Goal: Find specific page/section: Find specific page/section

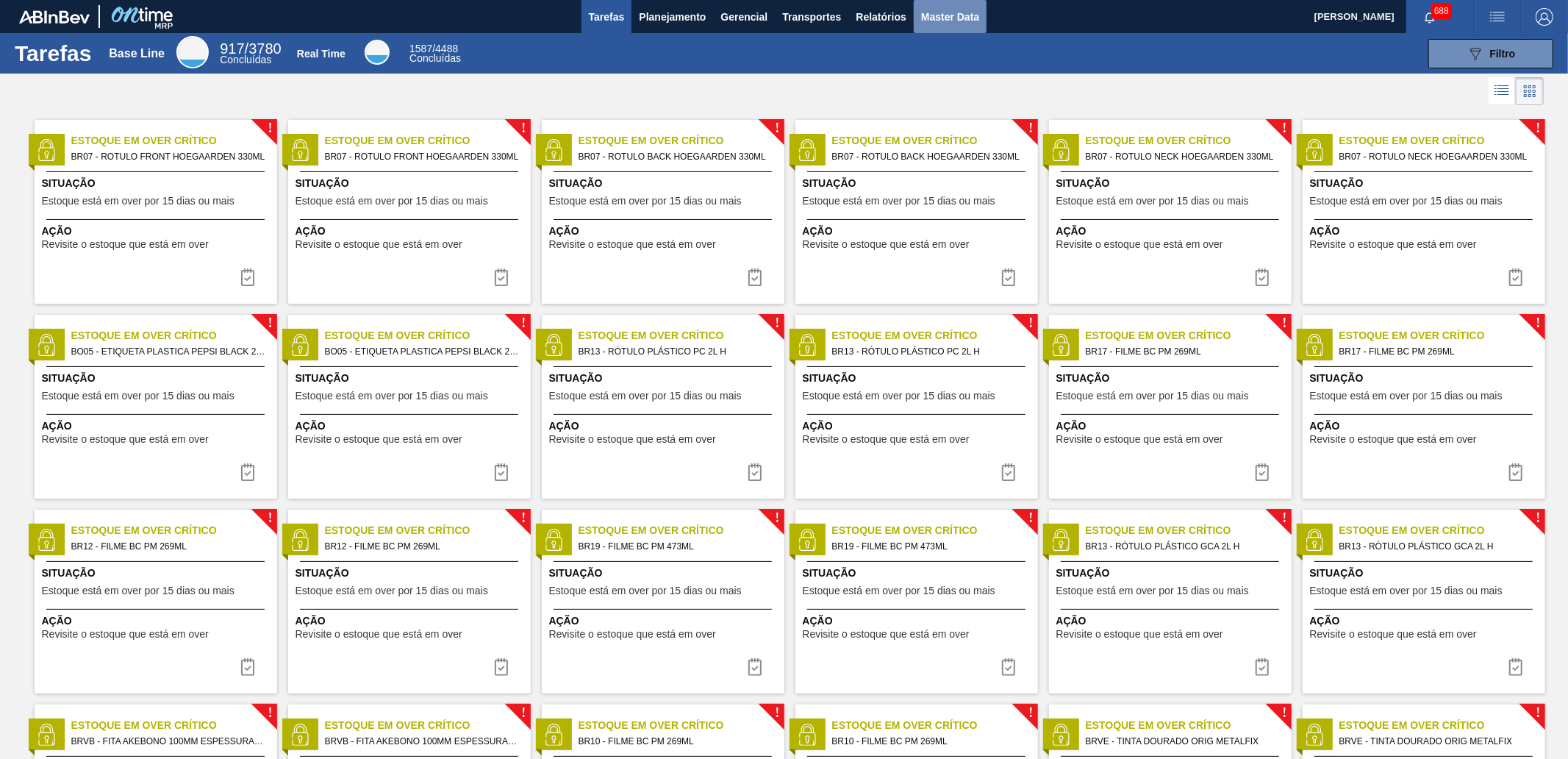
click at [921, 6] on button "Master Data" at bounding box center [950, 16] width 73 height 33
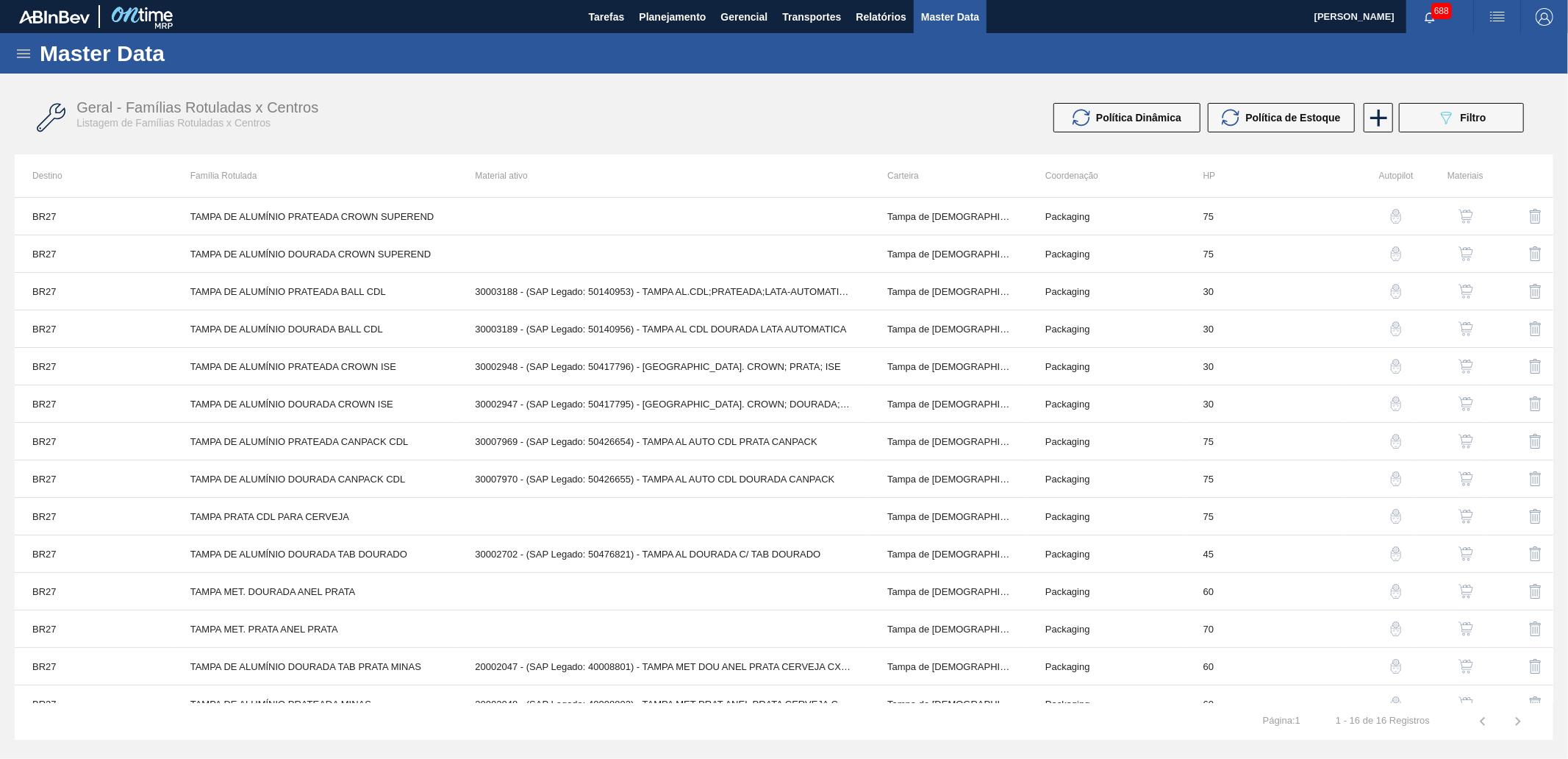
click at [18, 55] on icon at bounding box center [23, 53] width 18 height 18
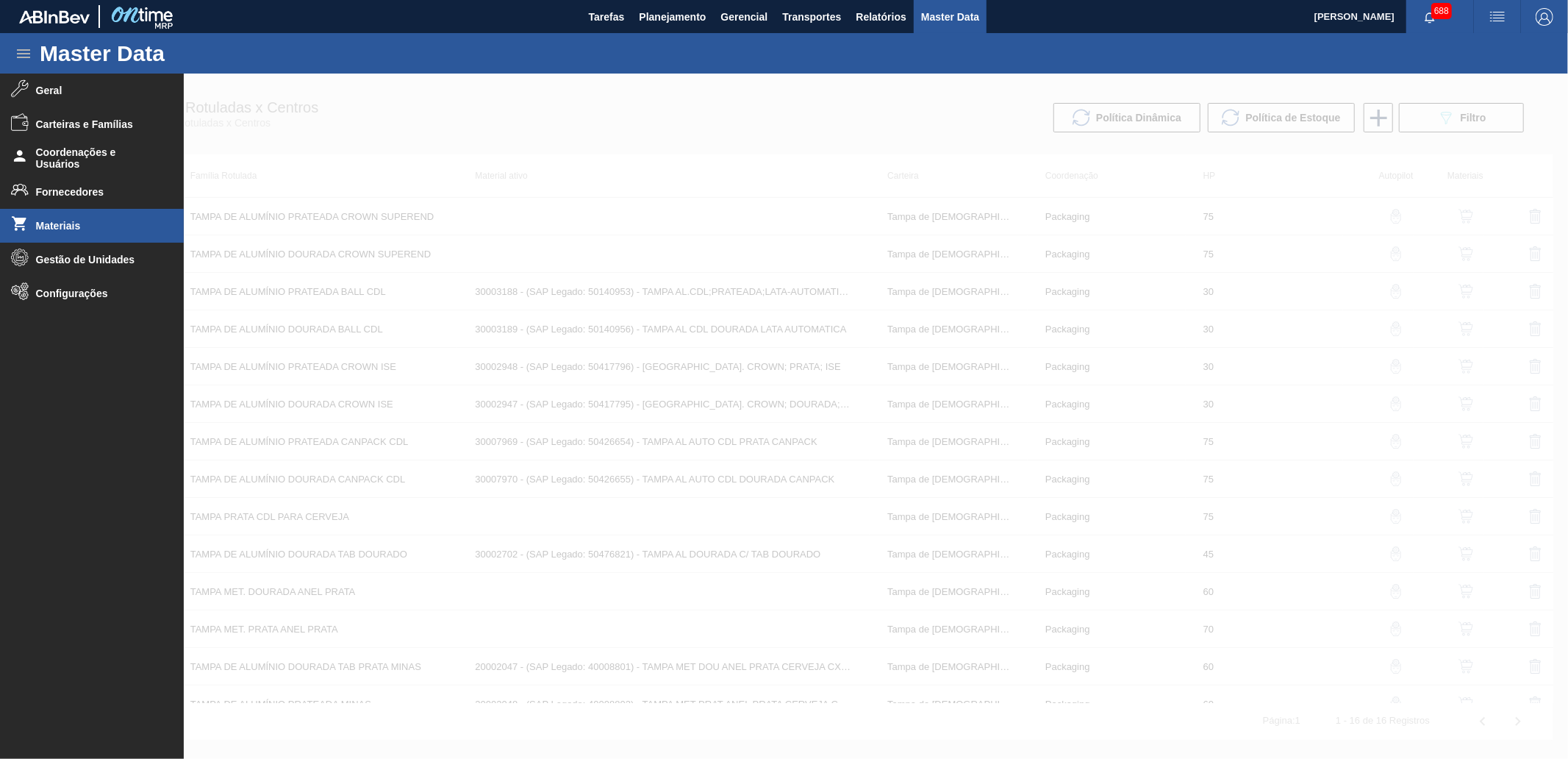
click at [94, 220] on span "Materiais" at bounding box center [97, 225] width 122 height 12
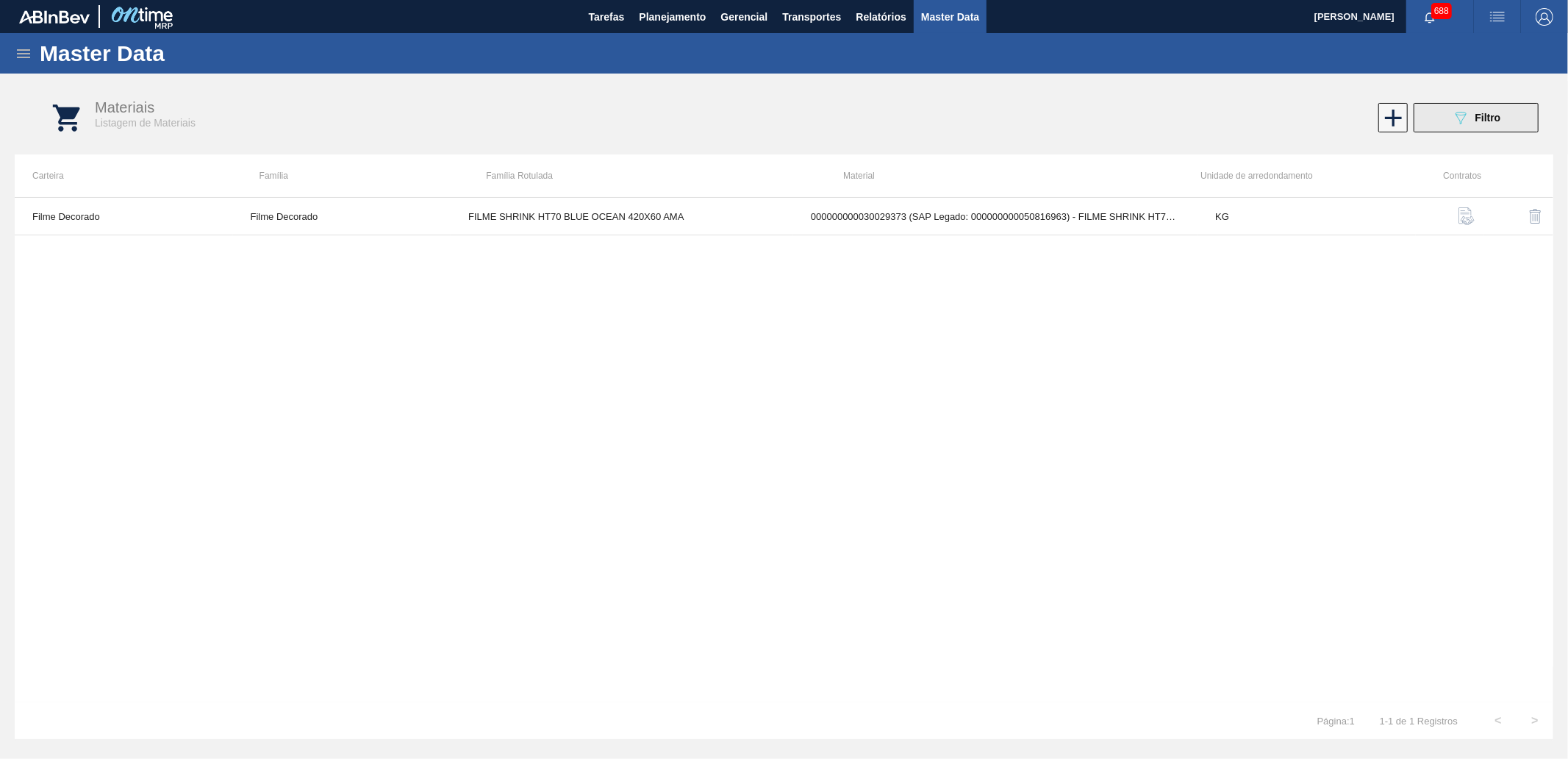
click at [1484, 114] on span "Filtro" at bounding box center [1488, 117] width 25 height 12
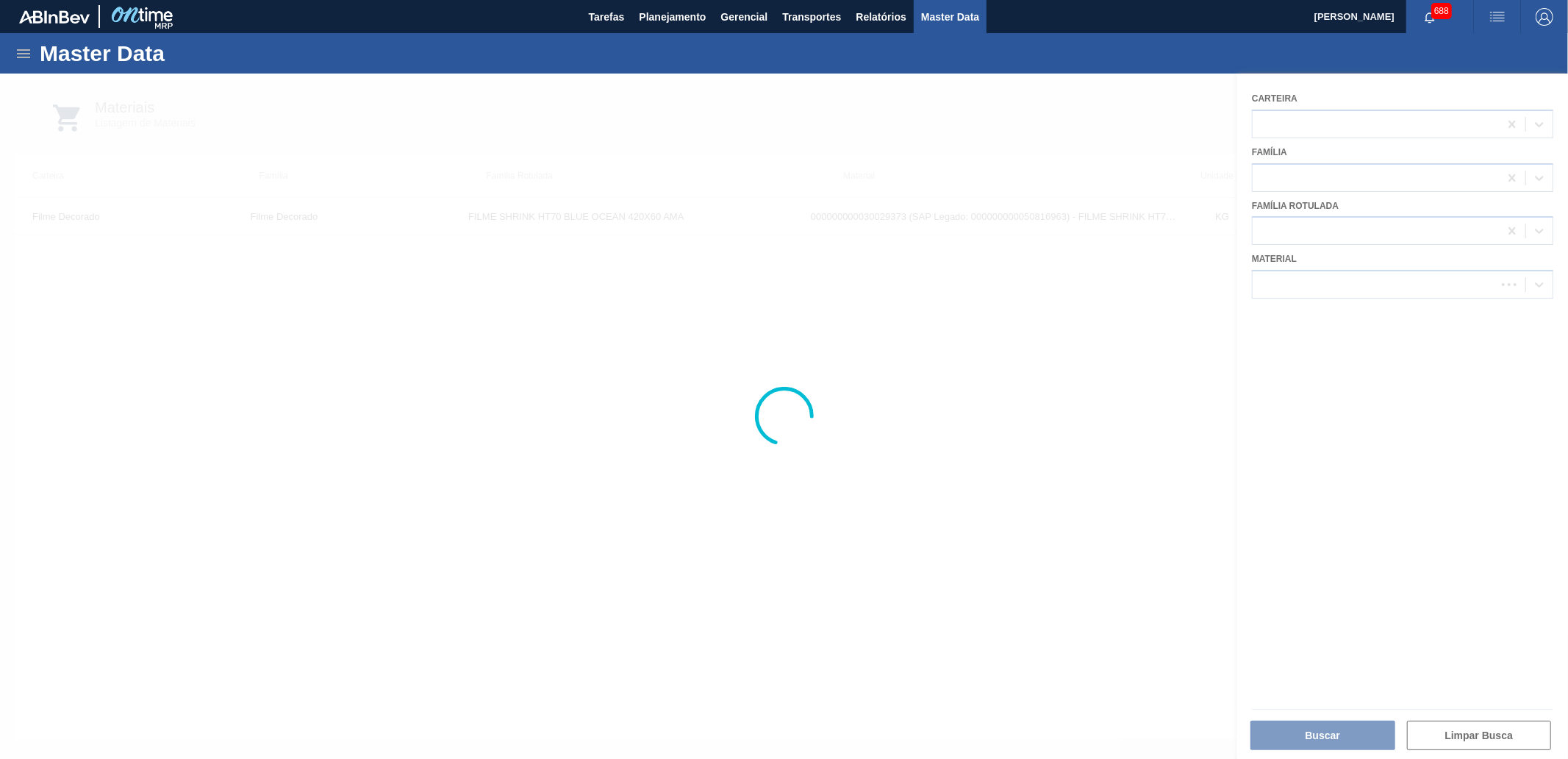
click at [1333, 251] on div at bounding box center [784, 416] width 1568 height 686
click at [1329, 221] on div at bounding box center [784, 416] width 1568 height 686
click at [1344, 284] on div at bounding box center [784, 416] width 1568 height 686
click at [1348, 285] on div at bounding box center [784, 416] width 1568 height 686
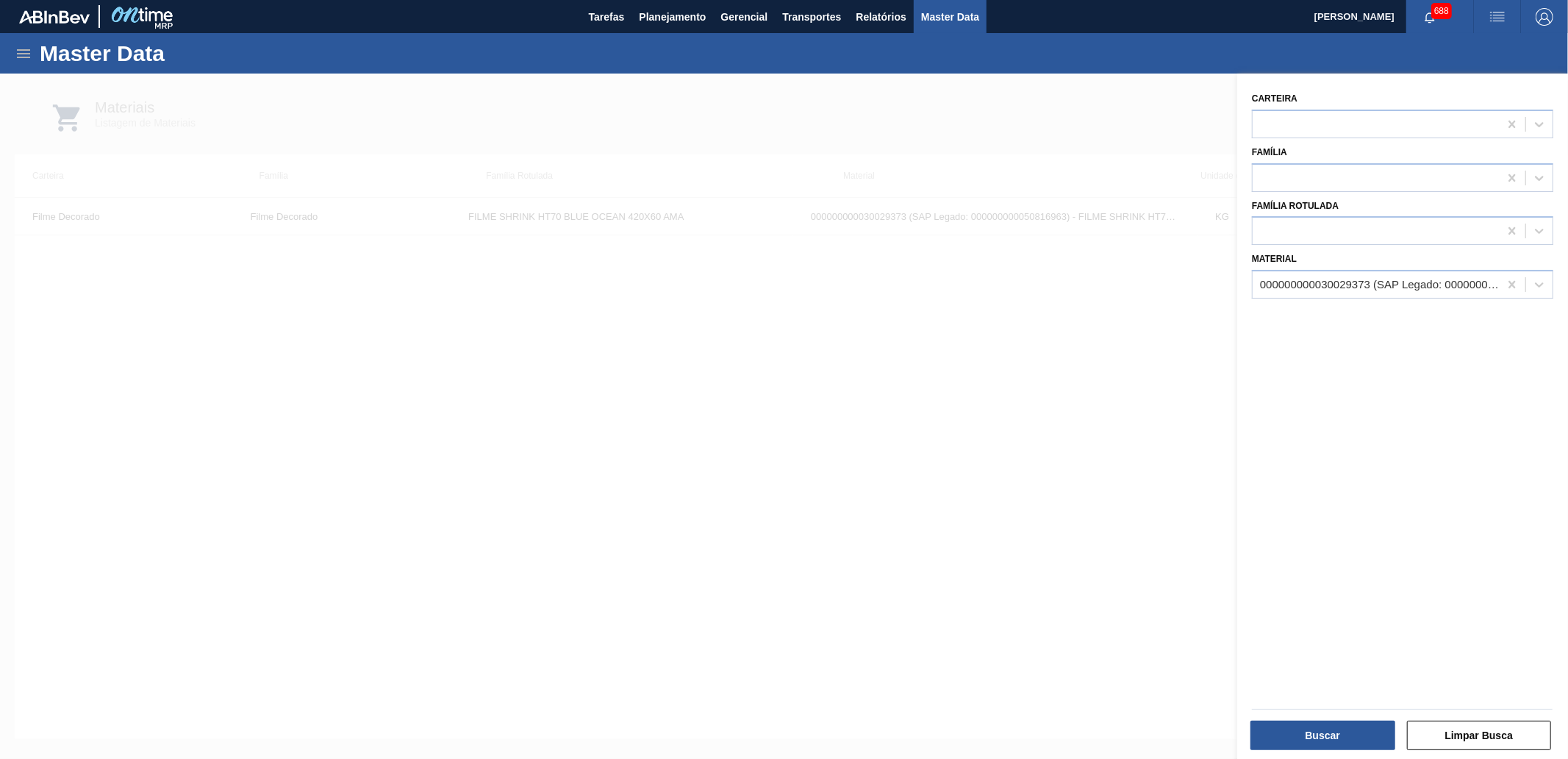
click at [1355, 287] on div "000000000030029373 (SAP Legado: 000000000050816963) - FILME SHRINK HT70 BLUE OC…" at bounding box center [1380, 285] width 241 height 13
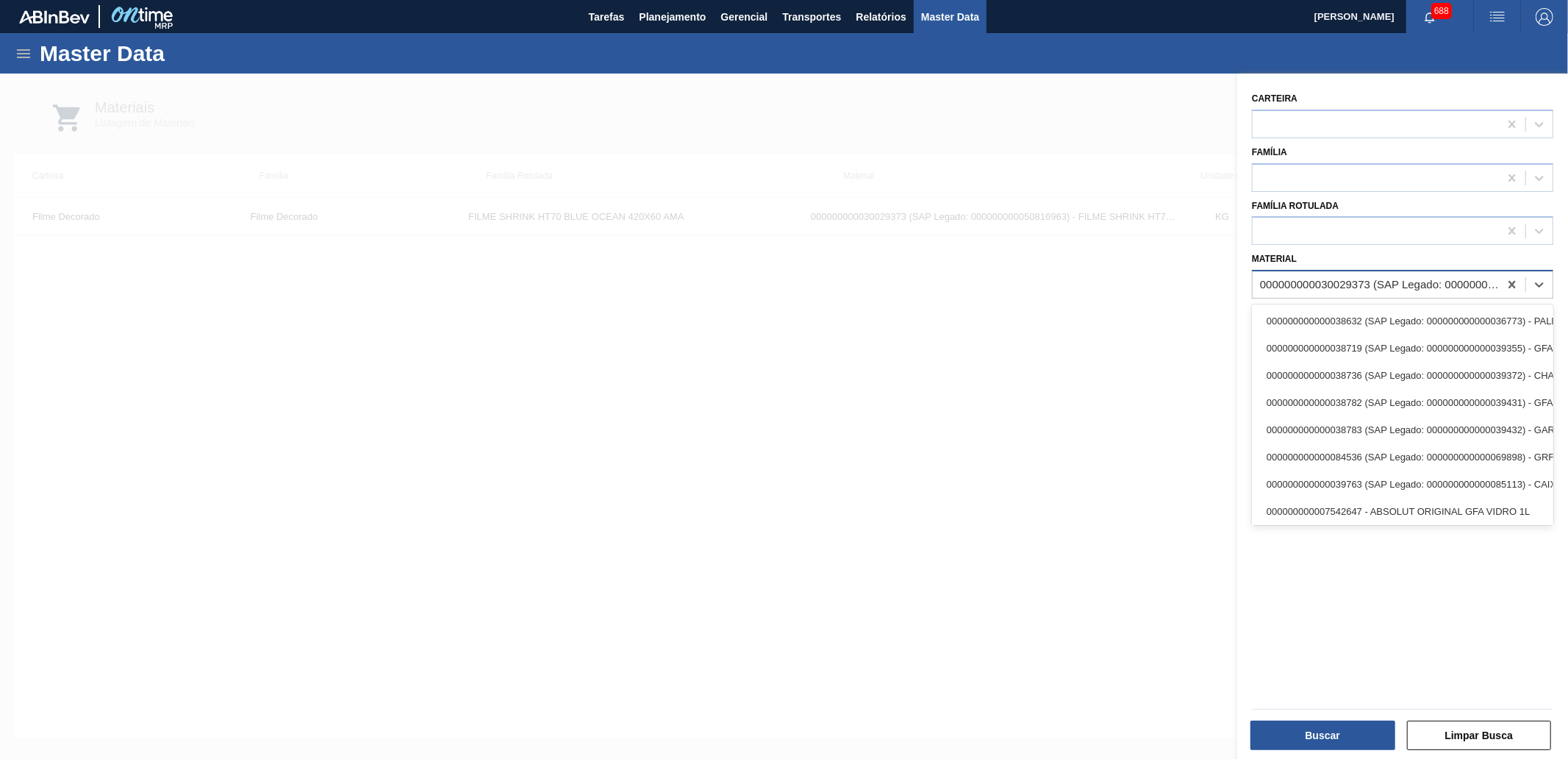
paste input "323141"
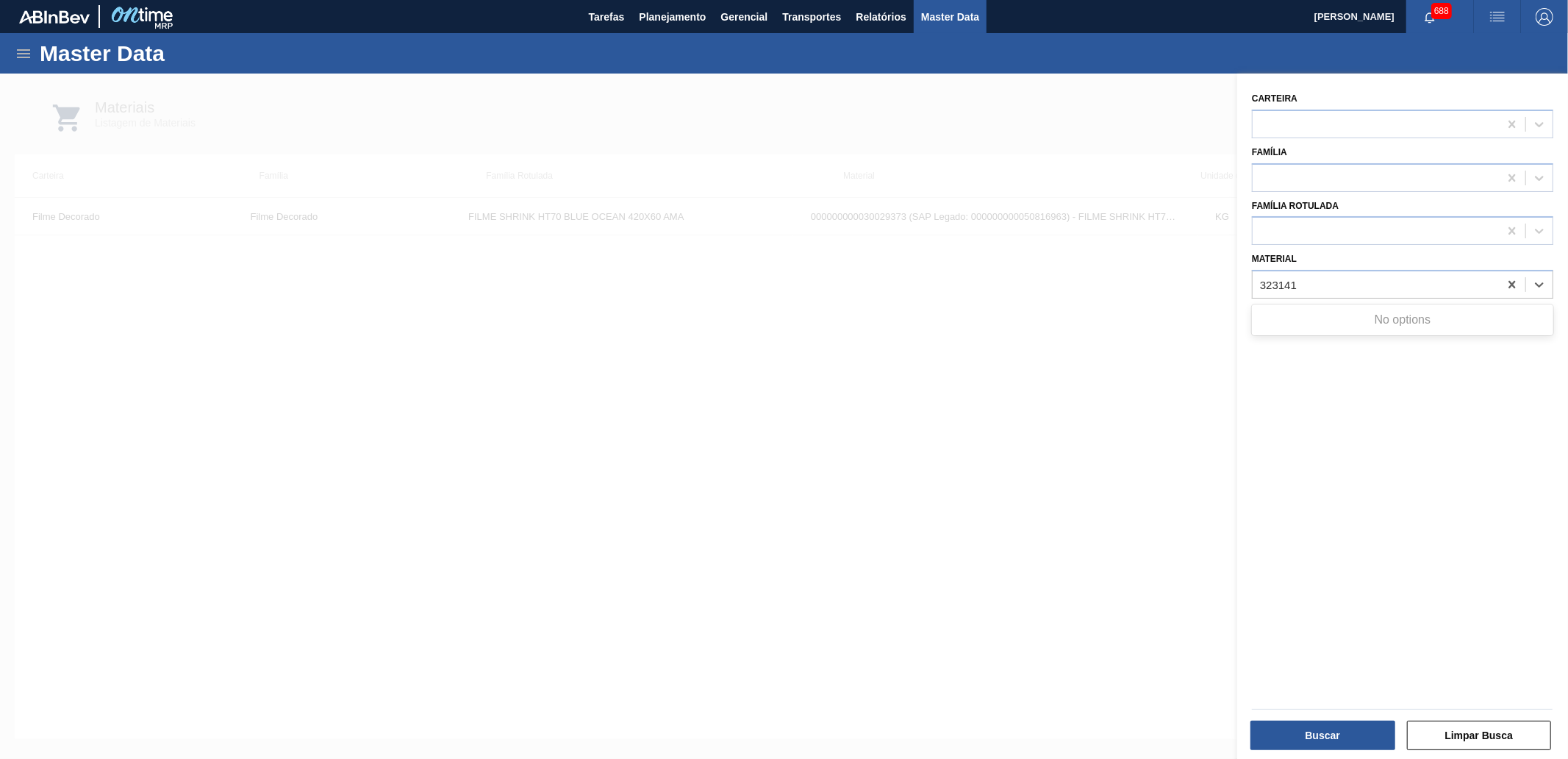
type input "323141"
click at [1214, 309] on div at bounding box center [784, 453] width 1568 height 759
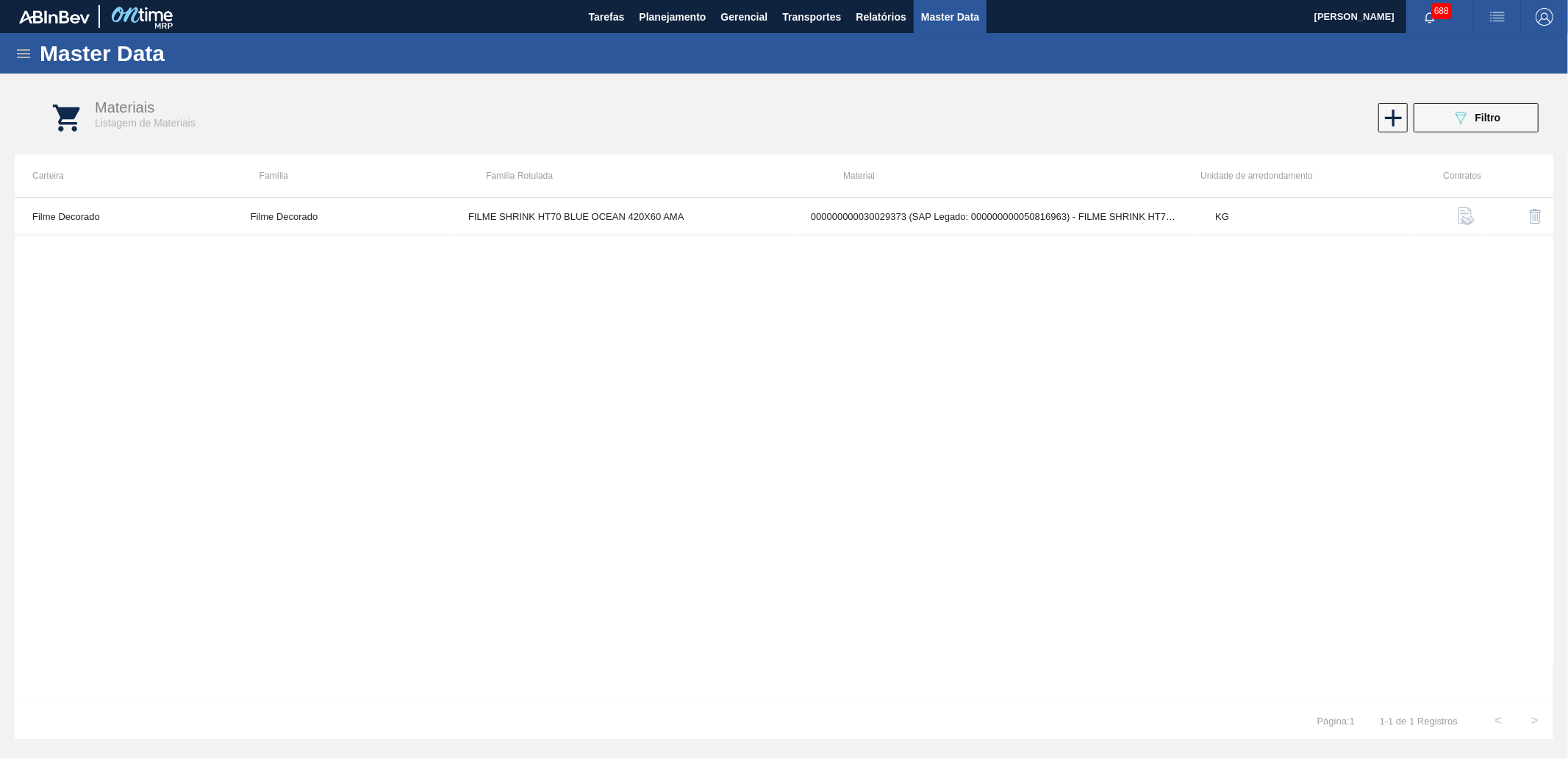
click at [30, 60] on icon at bounding box center [23, 53] width 18 height 18
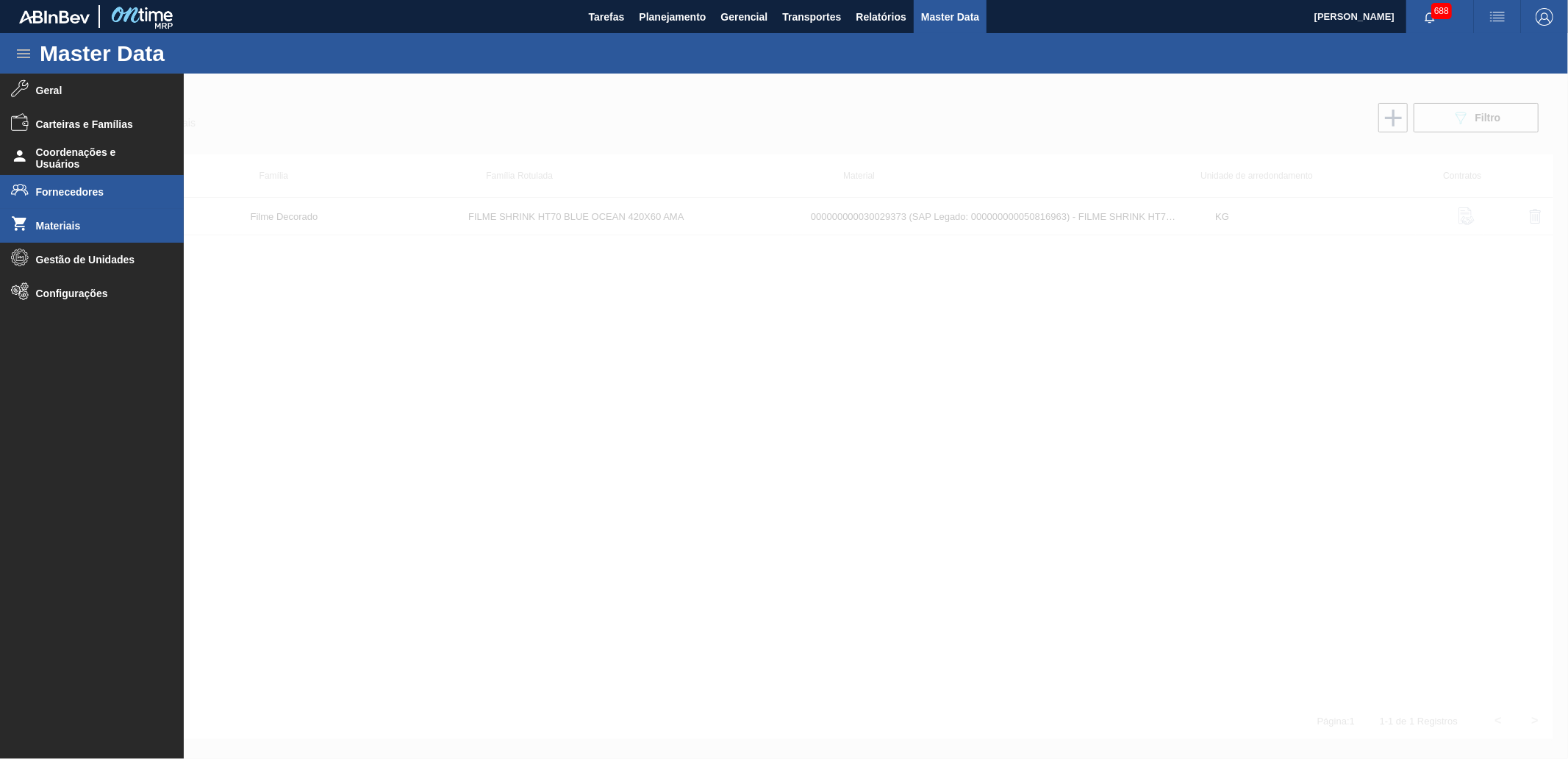
click at [104, 197] on li "Fornecedores" at bounding box center [92, 192] width 184 height 34
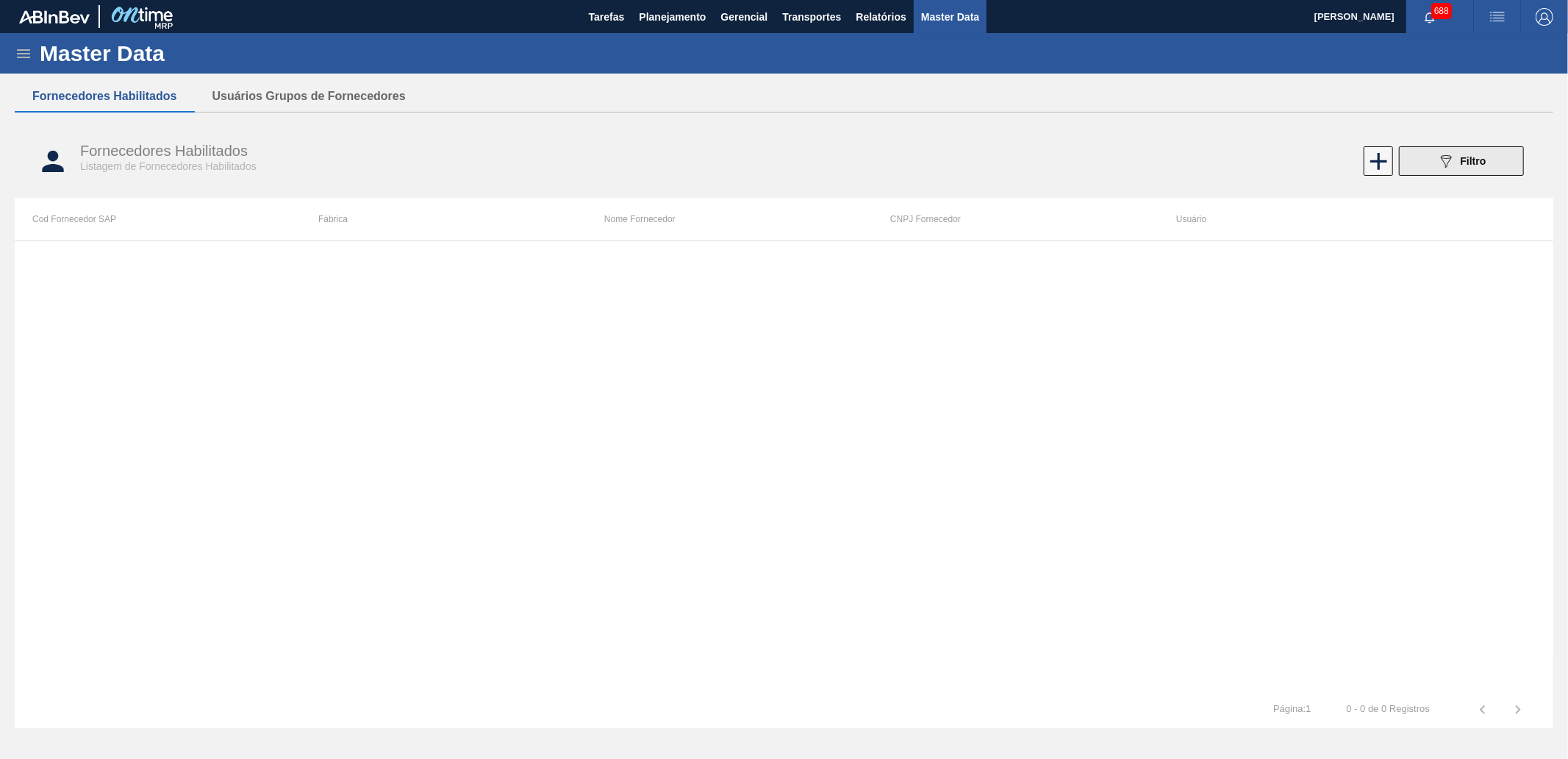
click at [1421, 163] on button "089F7B8B-B2A5-4AFE-B5C0-19BA573D28AC Filtro" at bounding box center [1461, 160] width 125 height 30
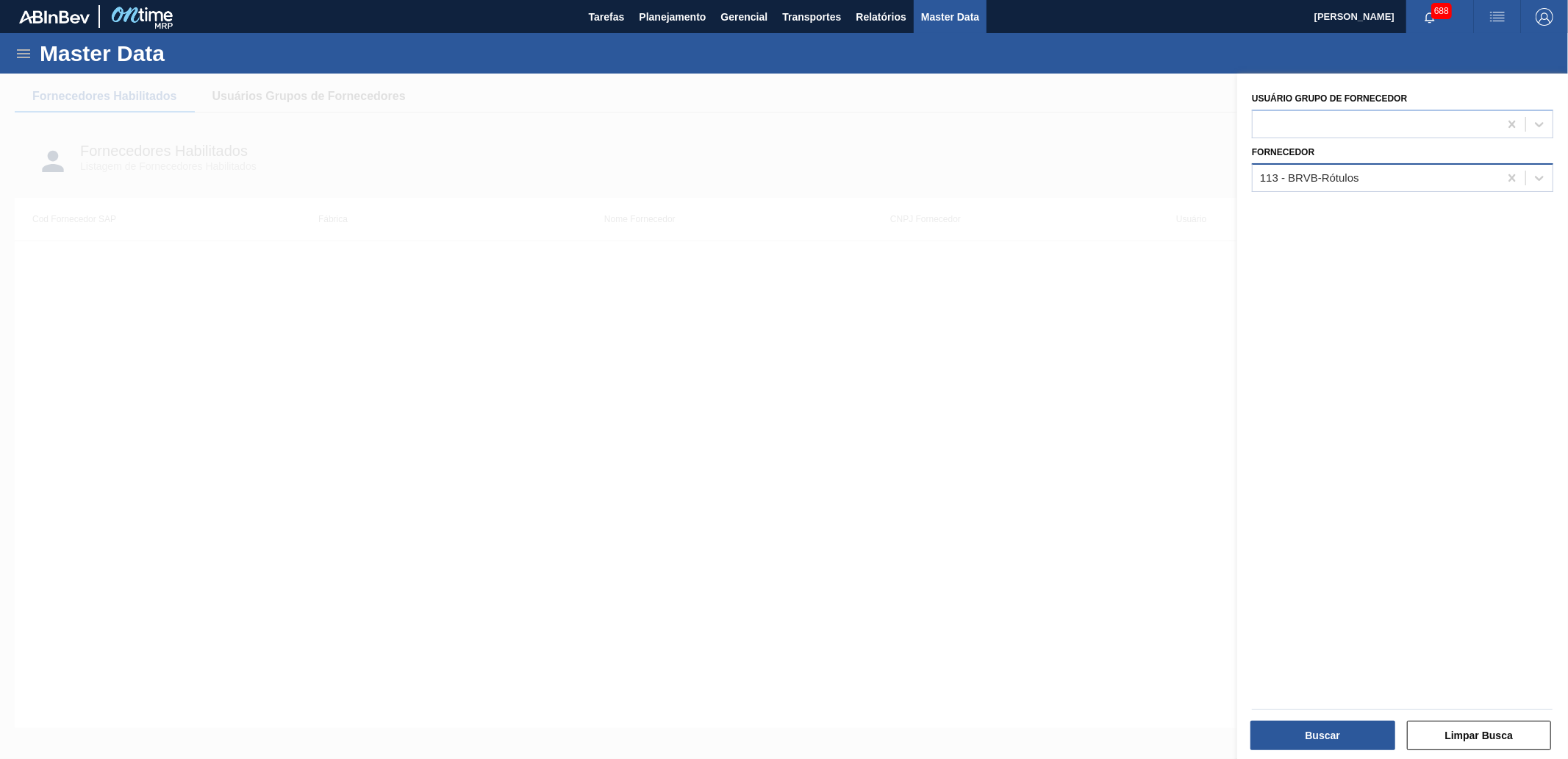
click at [1381, 176] on div "113 - BRVB-Rótulos" at bounding box center [1376, 177] width 246 height 21
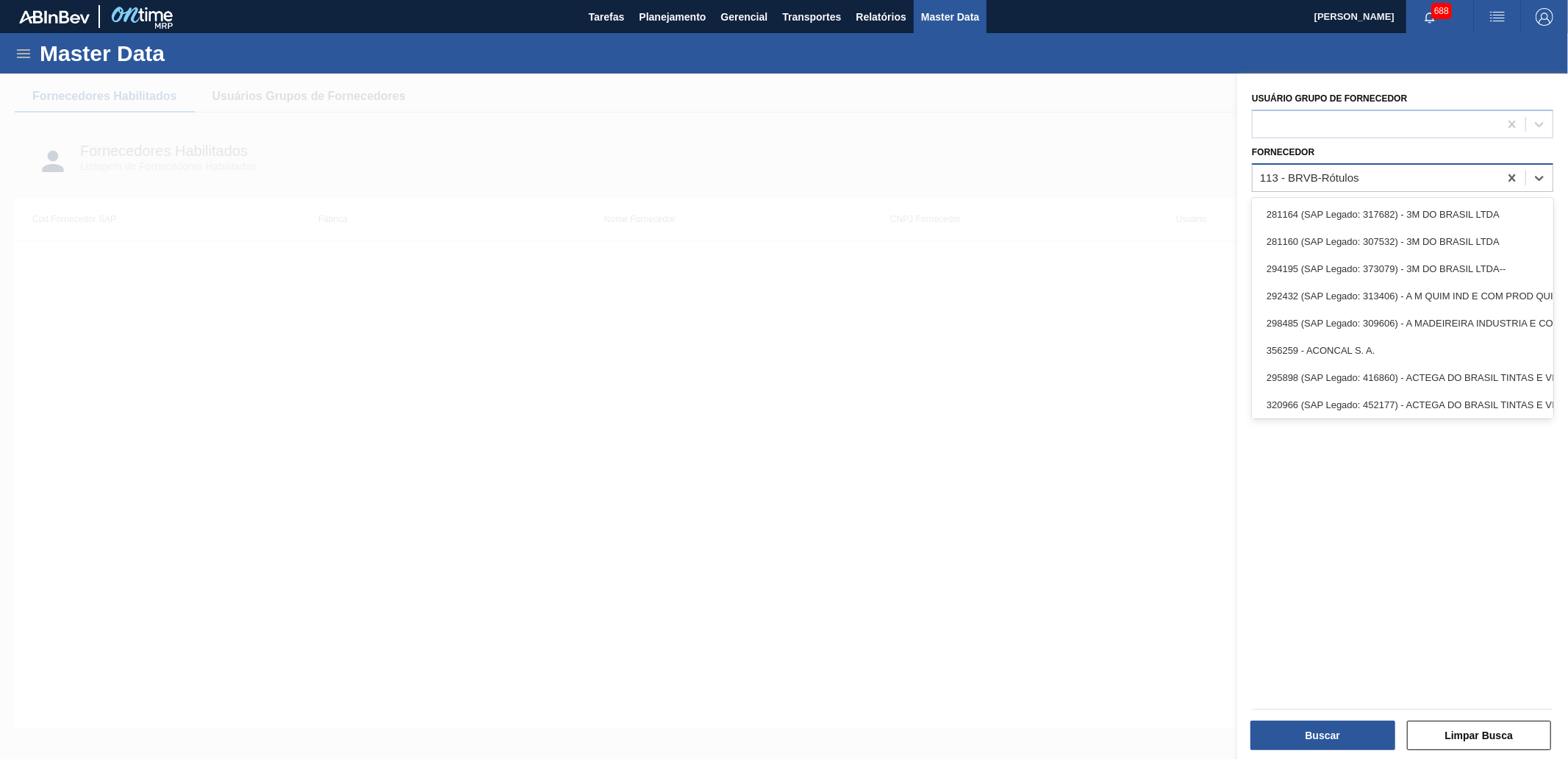
paste input "323141"
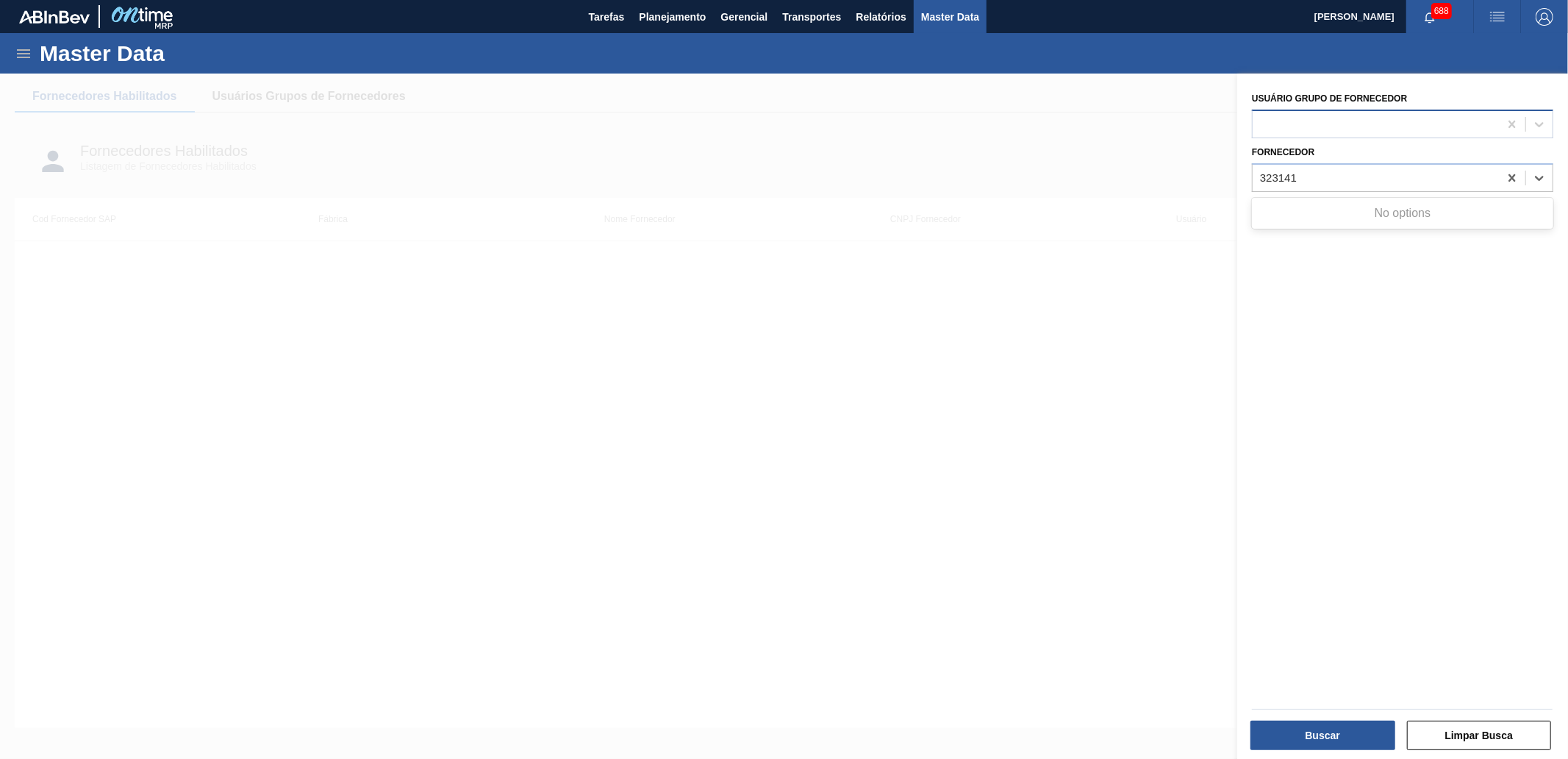
type input "323141"
click at [1323, 120] on div at bounding box center [1376, 123] width 246 height 21
paste Fornecedor "323141"
type Fornecedor "323141"
click at [1243, 208] on div "Usuário Grupo de Fornecedor Use Up and Down to choose options, press Enter to s…" at bounding box center [1403, 418] width 331 height 689
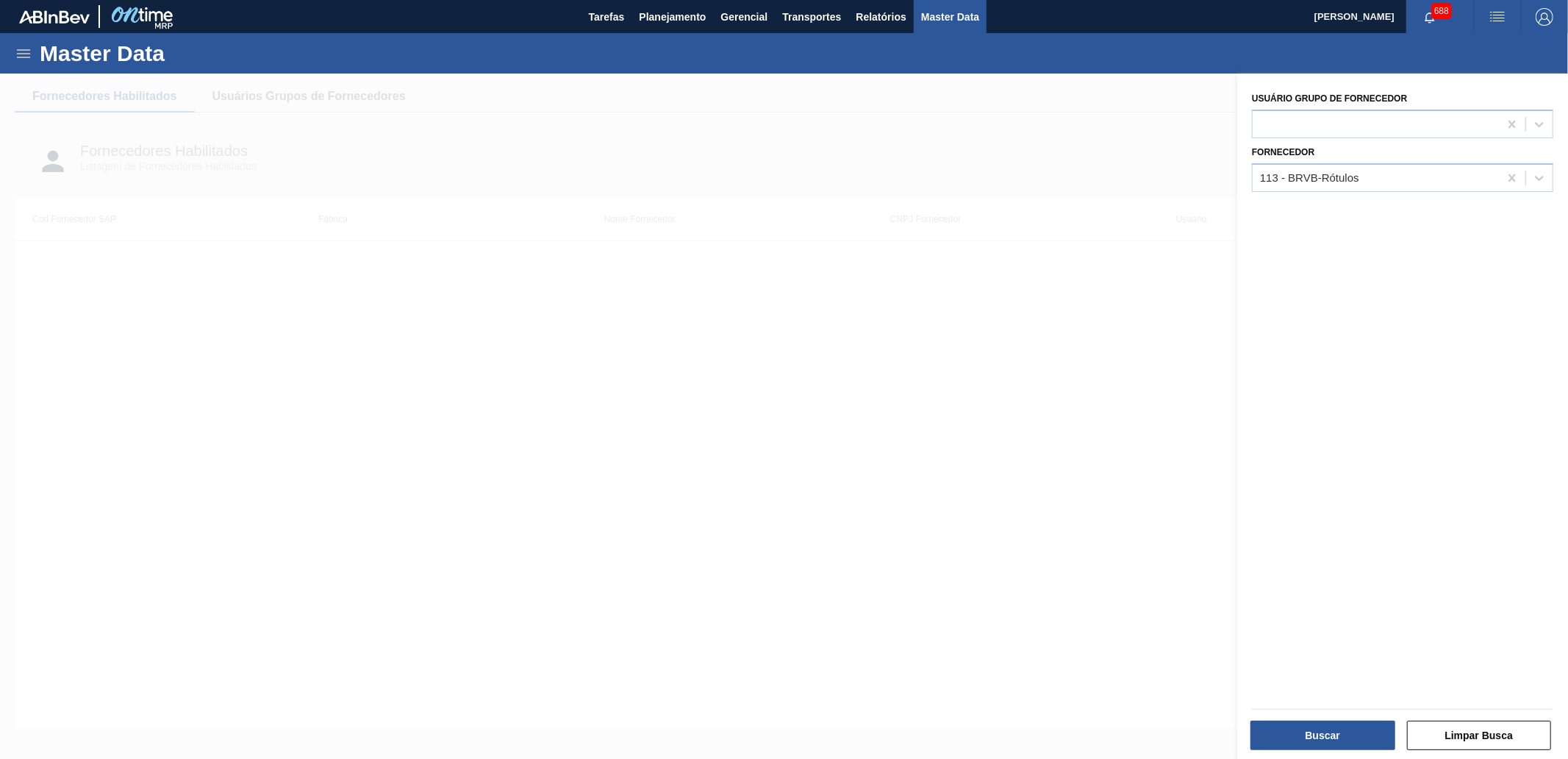
click at [1336, 191] on div "Usuário Grupo de Fornecedor Fornecedor 113 - BRVB-Rótulos" at bounding box center [1403, 418] width 331 height 689
click at [1323, 174] on div "113 - BRVB-Rótulos" at bounding box center [1310, 177] width 100 height 13
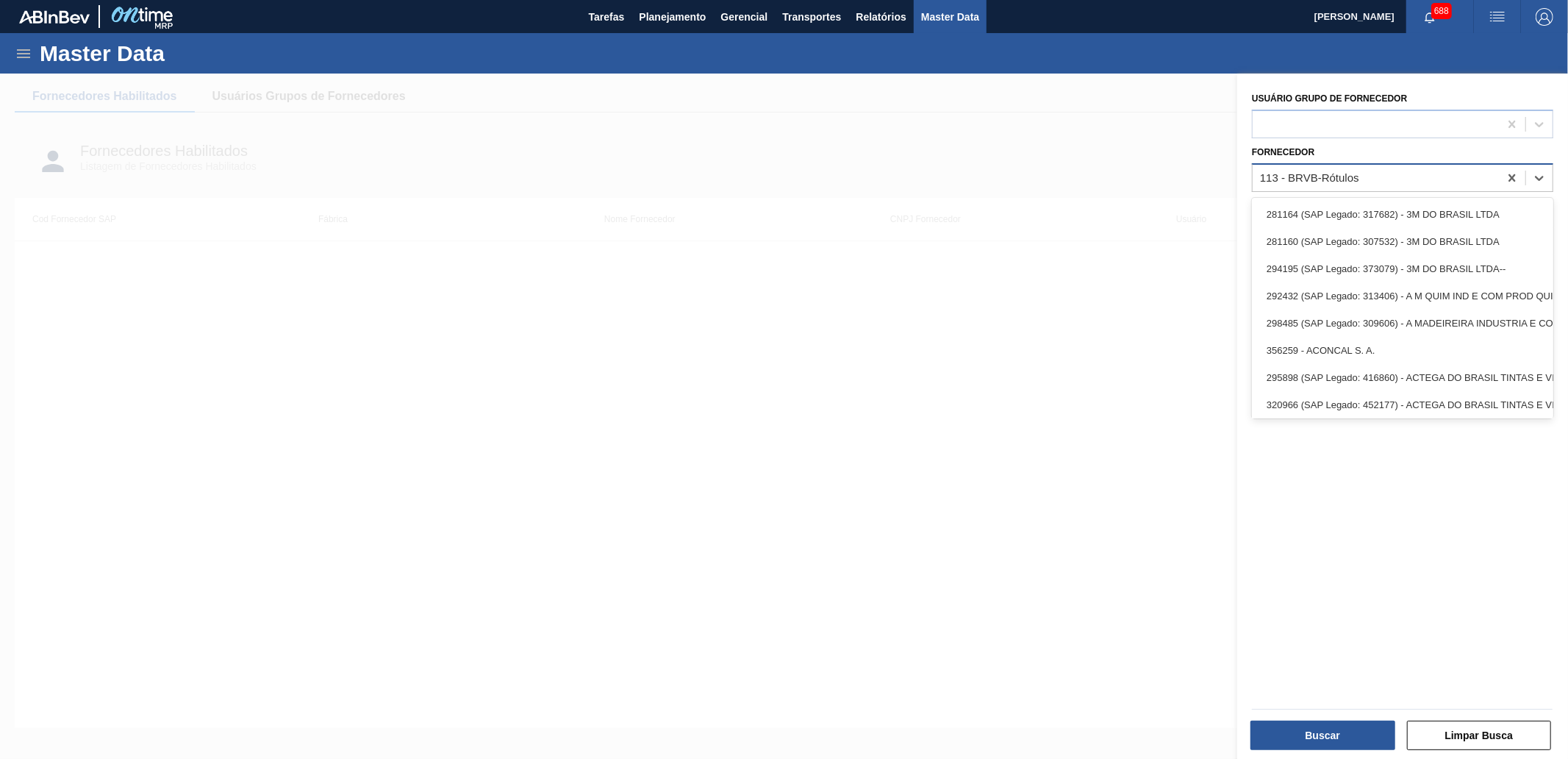
paste input "323141"
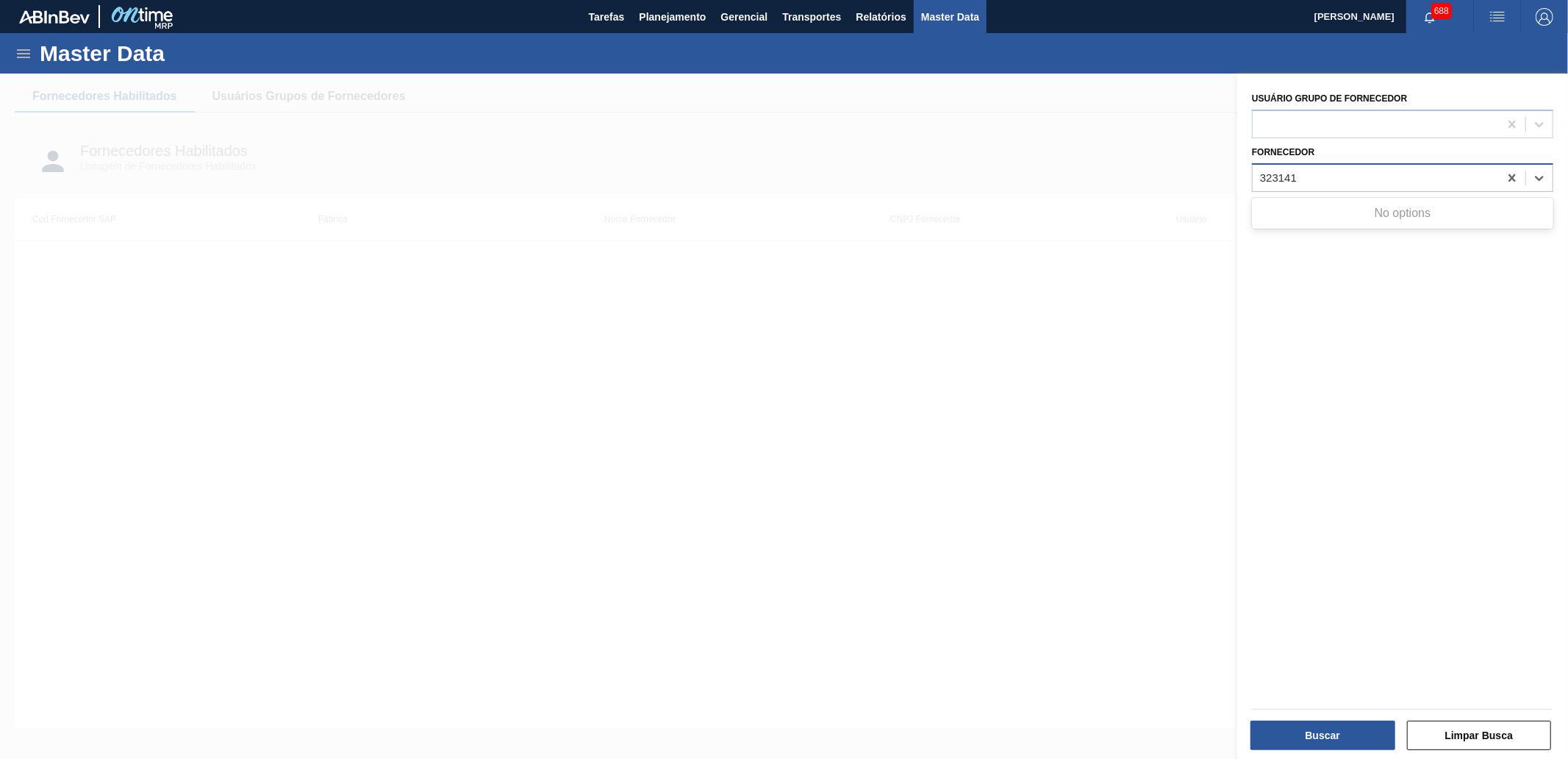
type input "323141"
click at [1020, 318] on div at bounding box center [784, 453] width 1568 height 759
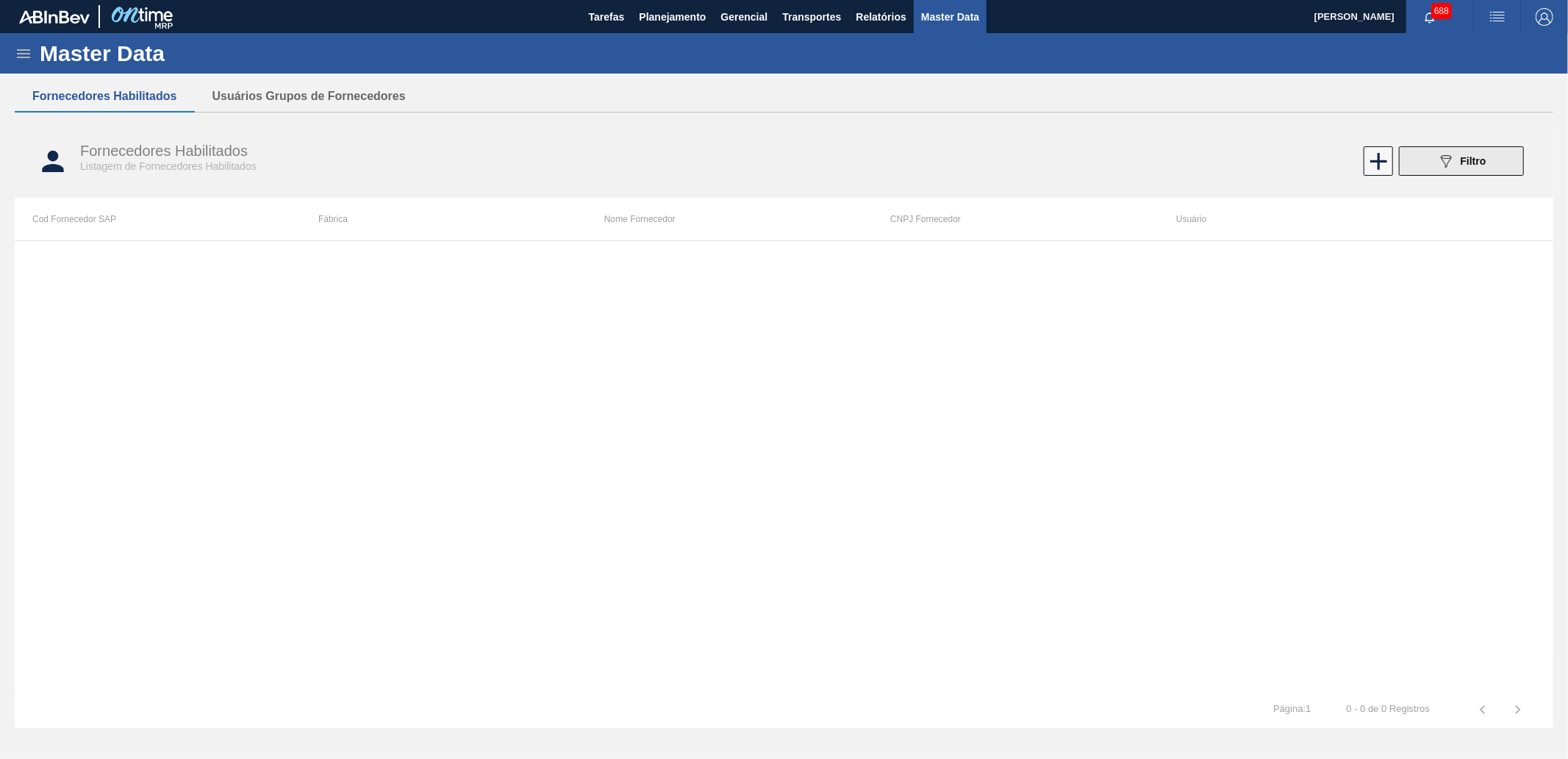
click at [1458, 167] on div "089F7B8B-B2A5-4AFE-B5C0-19BA573D28AC Filtro" at bounding box center [1462, 160] width 49 height 18
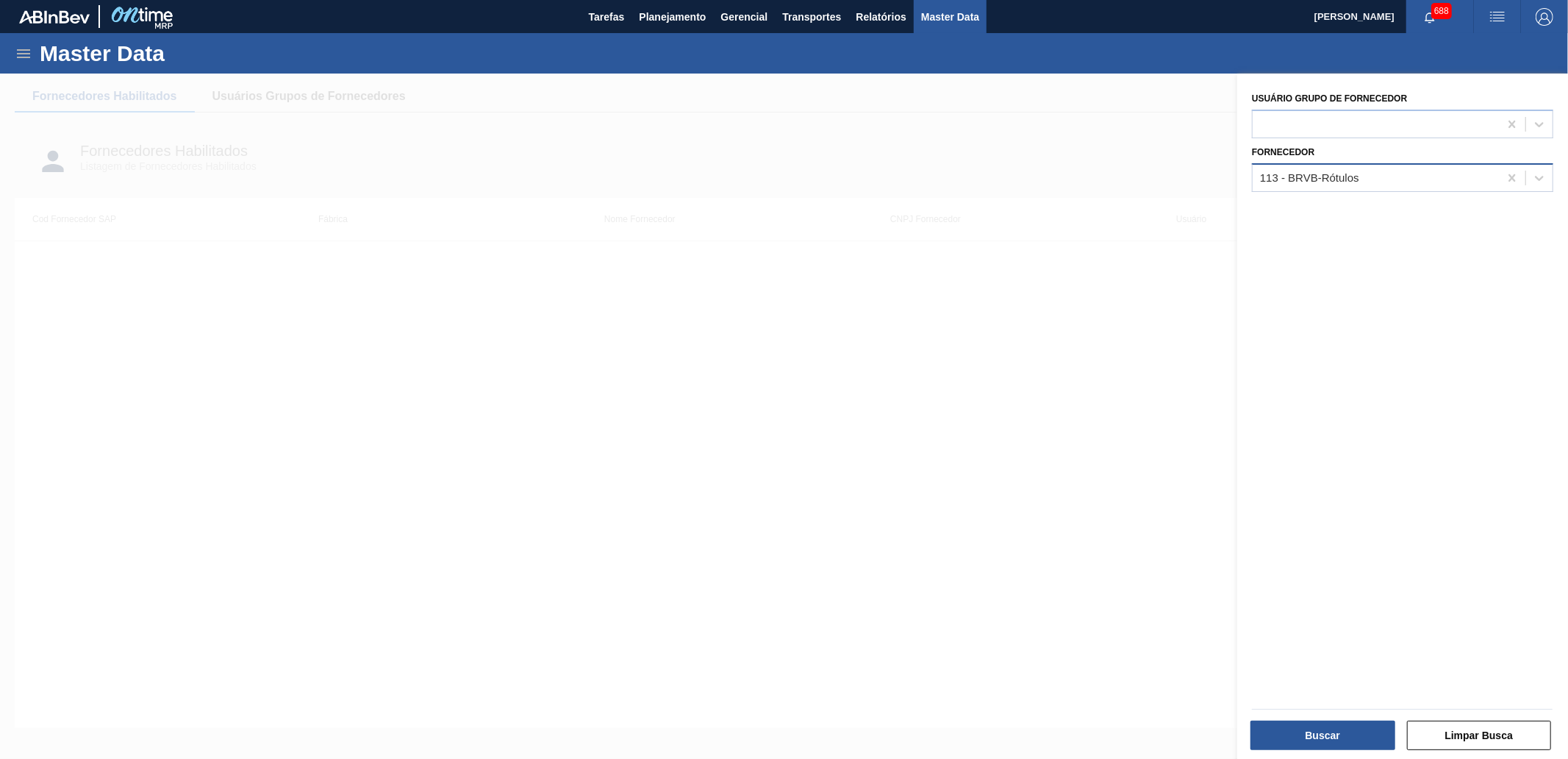
click at [1371, 182] on div "113 - BRVB-Rótulos" at bounding box center [1376, 177] width 246 height 21
paste input "294020"
type input "294020"
paste input "310197"
type input "310197"
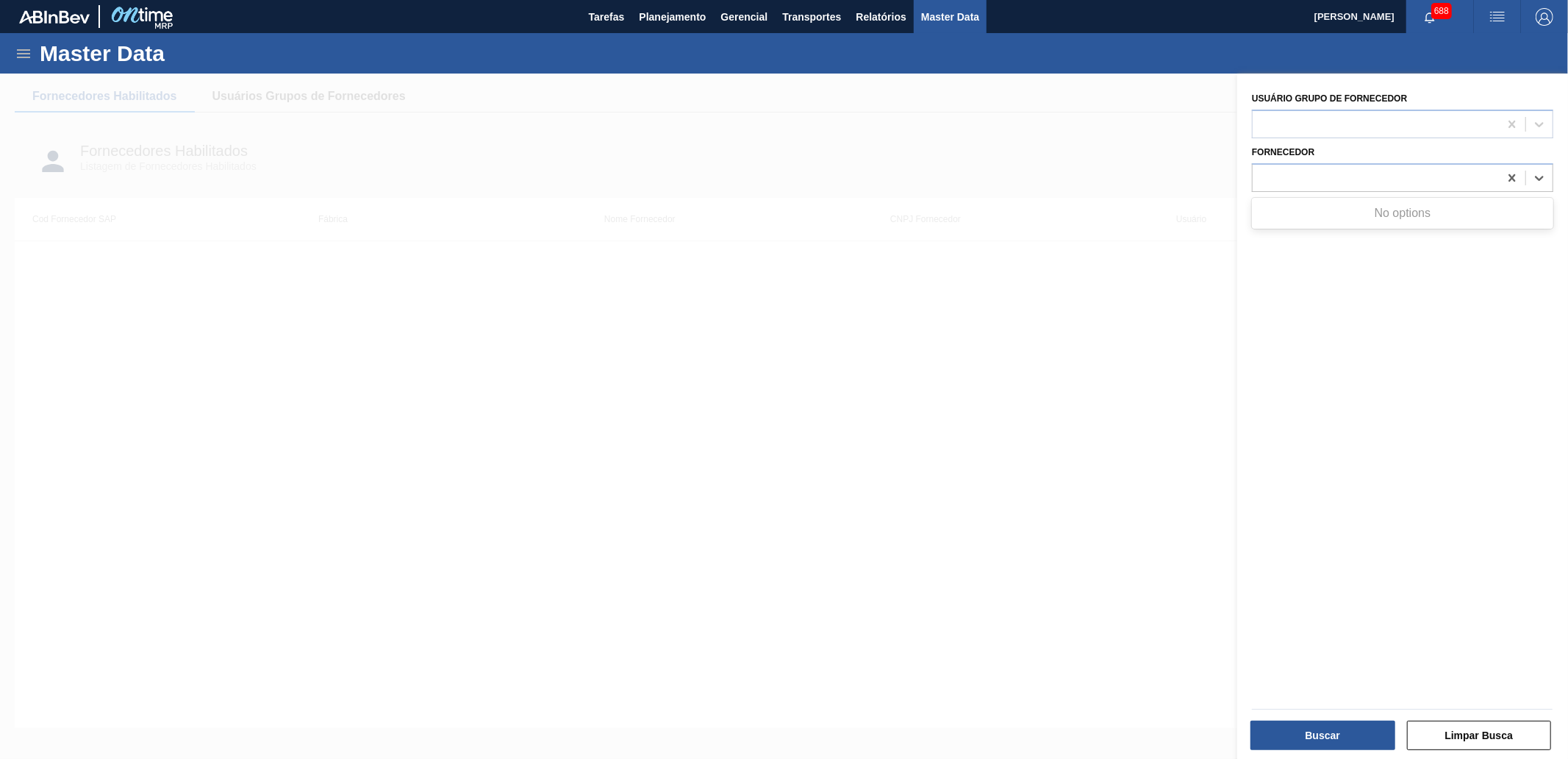
click at [1113, 304] on div at bounding box center [784, 453] width 1568 height 759
